Goal: Transaction & Acquisition: Book appointment/travel/reservation

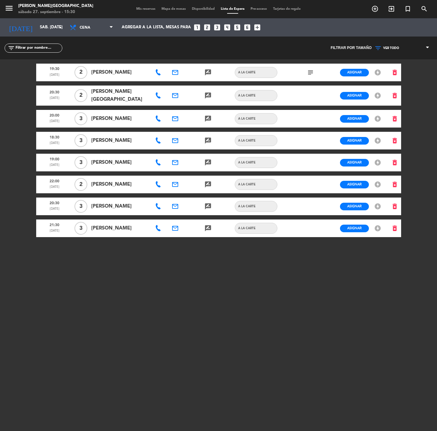
click at [140, 9] on span "Mis reservas" at bounding box center [145, 8] width 25 height 3
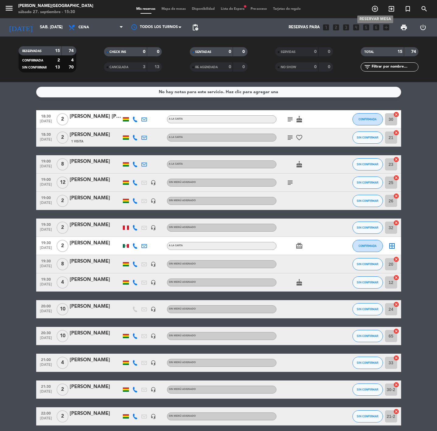
click at [374, 8] on icon "add_circle_outline" at bounding box center [374, 8] width 7 height 7
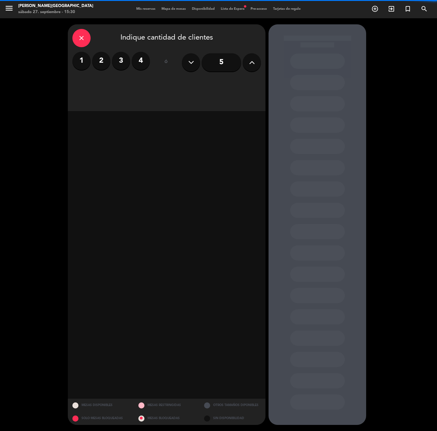
click at [104, 62] on label "2" at bounding box center [101, 61] width 18 height 18
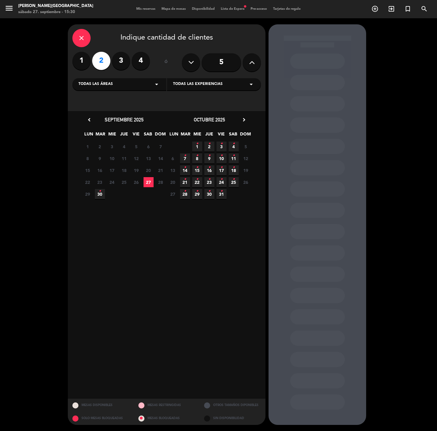
click at [196, 156] on icon "•" at bounding box center [197, 156] width 2 height 10
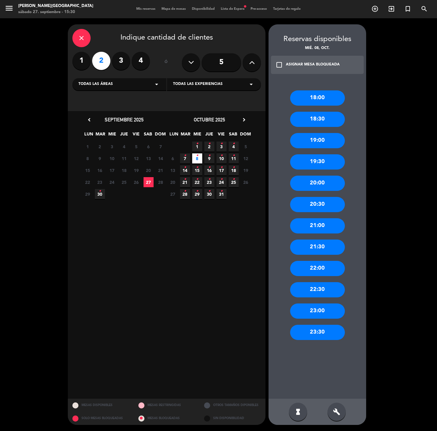
click at [316, 160] on div "19:30" at bounding box center [317, 161] width 55 height 15
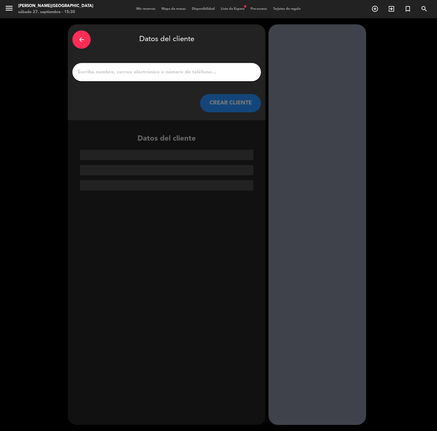
click at [78, 38] on icon "arrow_back" at bounding box center [81, 39] width 7 height 7
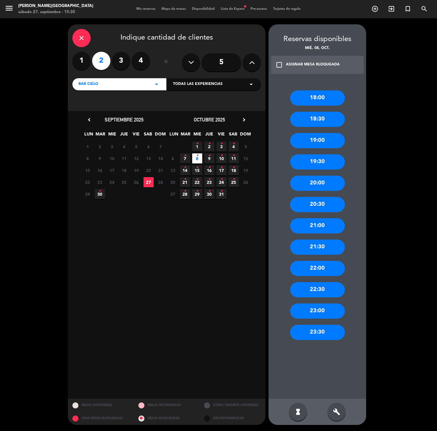
drag, startPoint x: 321, startPoint y: 139, endPoint x: 308, endPoint y: 137, distance: 13.6
click at [320, 139] on div "19:00" at bounding box center [317, 140] width 55 height 15
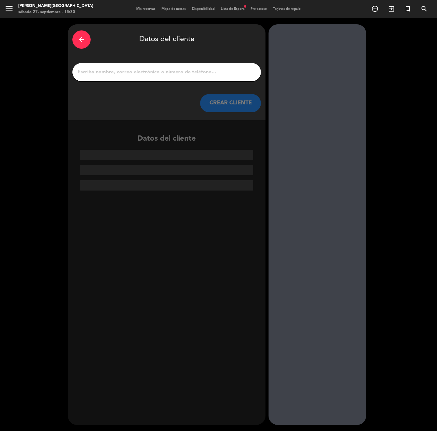
drag, startPoint x: 144, startPoint y: 77, endPoint x: 147, endPoint y: 69, distance: 8.7
click at [144, 75] on div at bounding box center [166, 72] width 189 height 18
click at [147, 69] on input "1" at bounding box center [166, 72] width 179 height 9
paste input "[PERSON_NAME]"
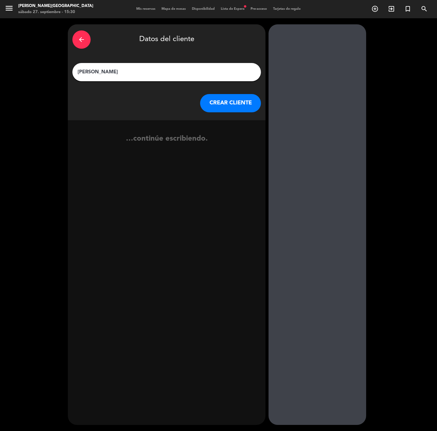
type input "[PERSON_NAME]"
click at [217, 103] on button "CREAR CLIENTE" at bounding box center [230, 103] width 61 height 18
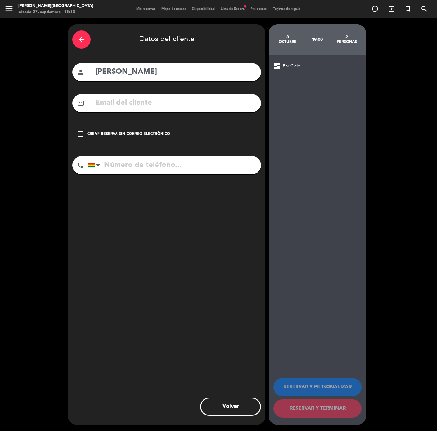
click at [125, 161] on input "tel" at bounding box center [174, 165] width 173 height 18
paste input "[PHONE_NUMBER]"
type input "[PHONE_NUMBER]"
click at [120, 130] on div "check_box_outline_blank Crear reserva sin correo electrónico" at bounding box center [166, 134] width 189 height 18
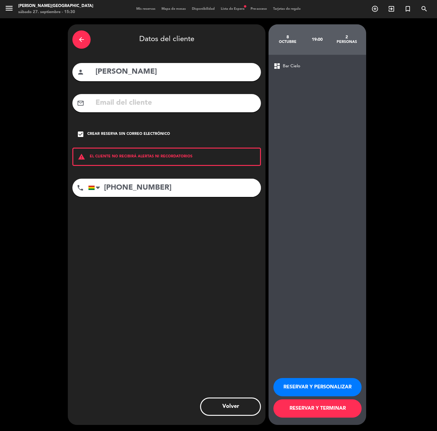
drag, startPoint x: 292, startPoint y: 385, endPoint x: 249, endPoint y: 367, distance: 46.7
click at [289, 385] on button "RESERVAR Y PERSONALIZAR" at bounding box center [317, 387] width 88 height 18
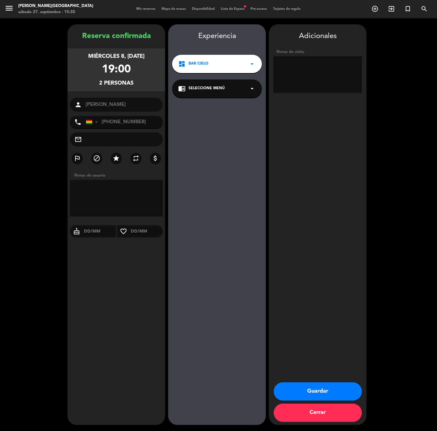
drag, startPoint x: 304, startPoint y: 395, endPoint x: 284, endPoint y: 394, distance: 20.2
click at [304, 395] on button "Guardar" at bounding box center [318, 391] width 88 height 18
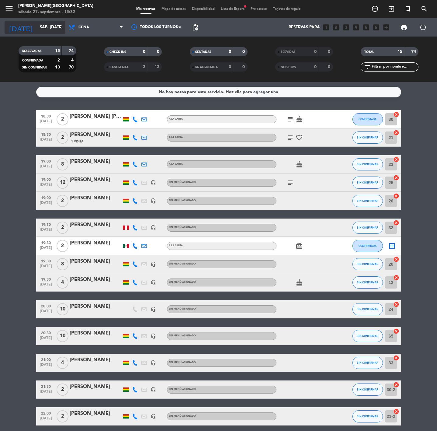
click at [37, 26] on input "sáb. [DATE]" at bounding box center [64, 27] width 54 height 11
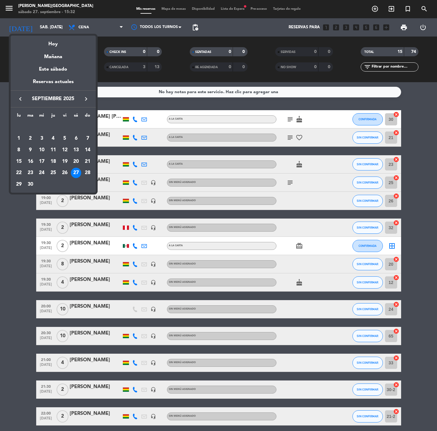
click at [82, 102] on button "keyboard_arrow_right" at bounding box center [86, 99] width 11 height 8
click at [42, 149] on div "8" at bounding box center [41, 150] width 10 height 10
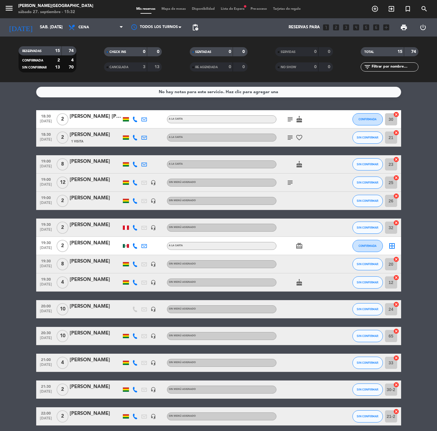
type input "mié. [DATE]"
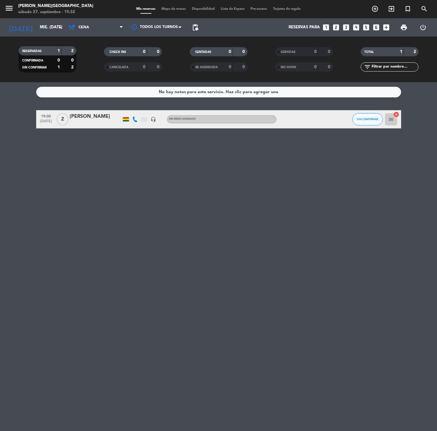
click at [86, 111] on div "19:00 [DATE] 2 [PERSON_NAME] headset_mic Sin menú asignado SIN CONFIRMAR 30 can…" at bounding box center [218, 119] width 365 height 18
click at [85, 121] on div at bounding box center [96, 123] width 52 height 5
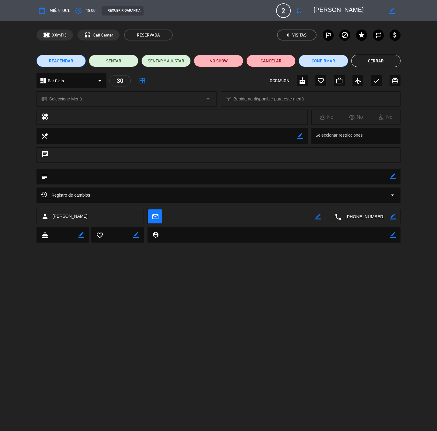
click at [394, 178] on icon "border_color" at bounding box center [393, 176] width 6 height 6
click at [386, 173] on textarea at bounding box center [219, 176] width 343 height 16
type textarea "en lo posible ventana"
click at [392, 175] on icon at bounding box center [393, 176] width 6 height 6
